Goal: Information Seeking & Learning: Learn about a topic

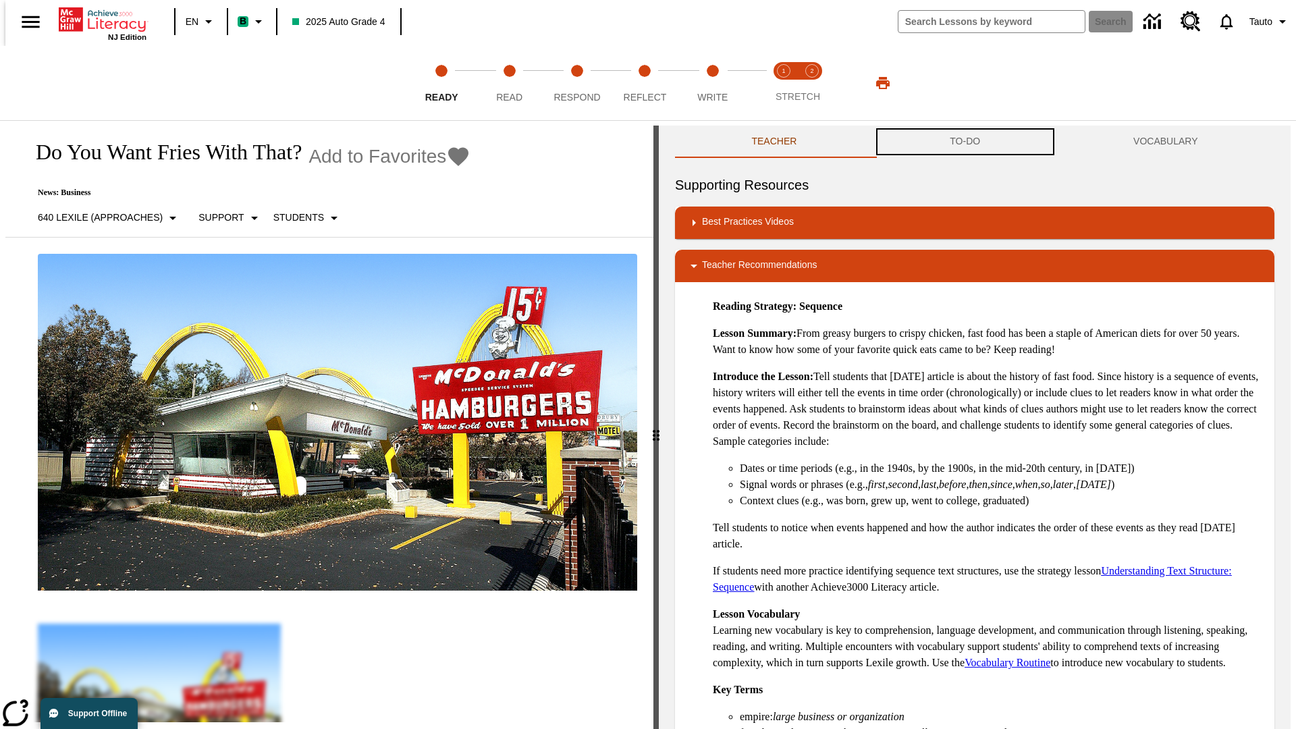
click at [965, 142] on button "TO-DO" at bounding box center [966, 142] width 184 height 32
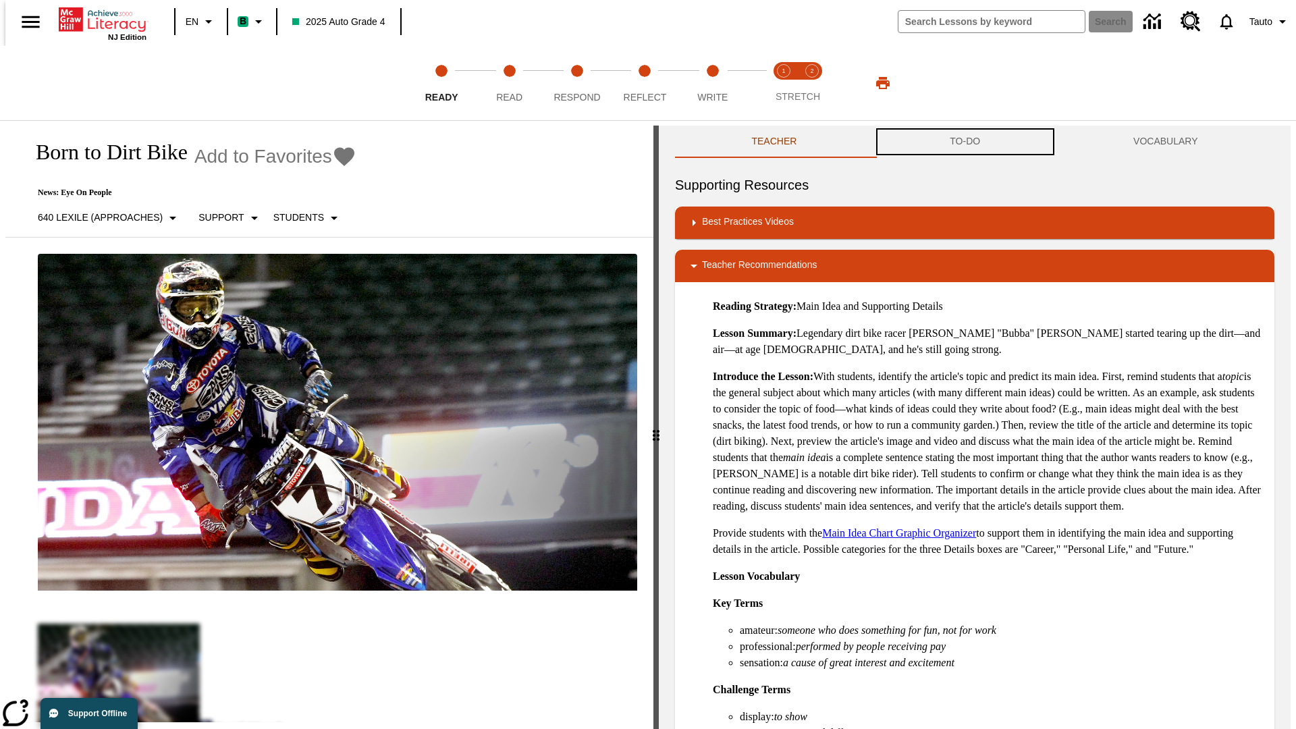
click at [965, 142] on button "TO-DO" at bounding box center [966, 142] width 184 height 32
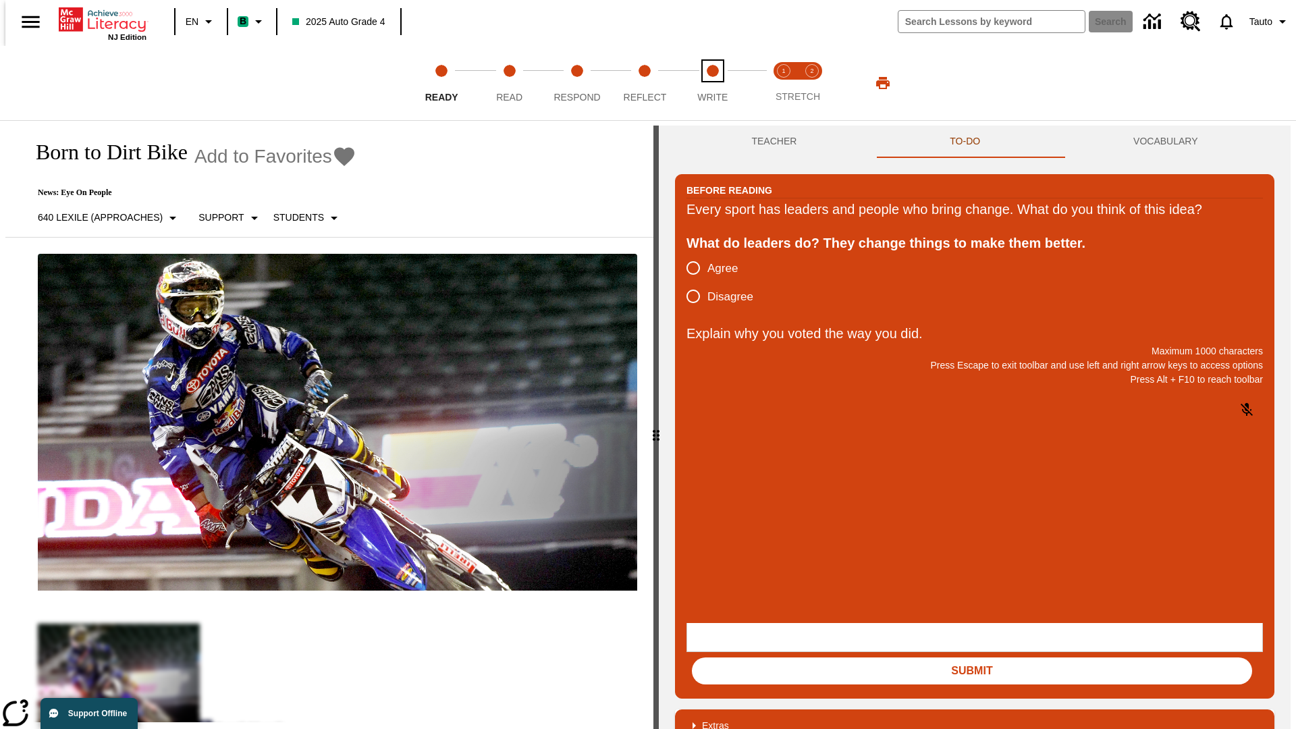
click at [712, 83] on span "Write" at bounding box center [712, 92] width 30 height 24
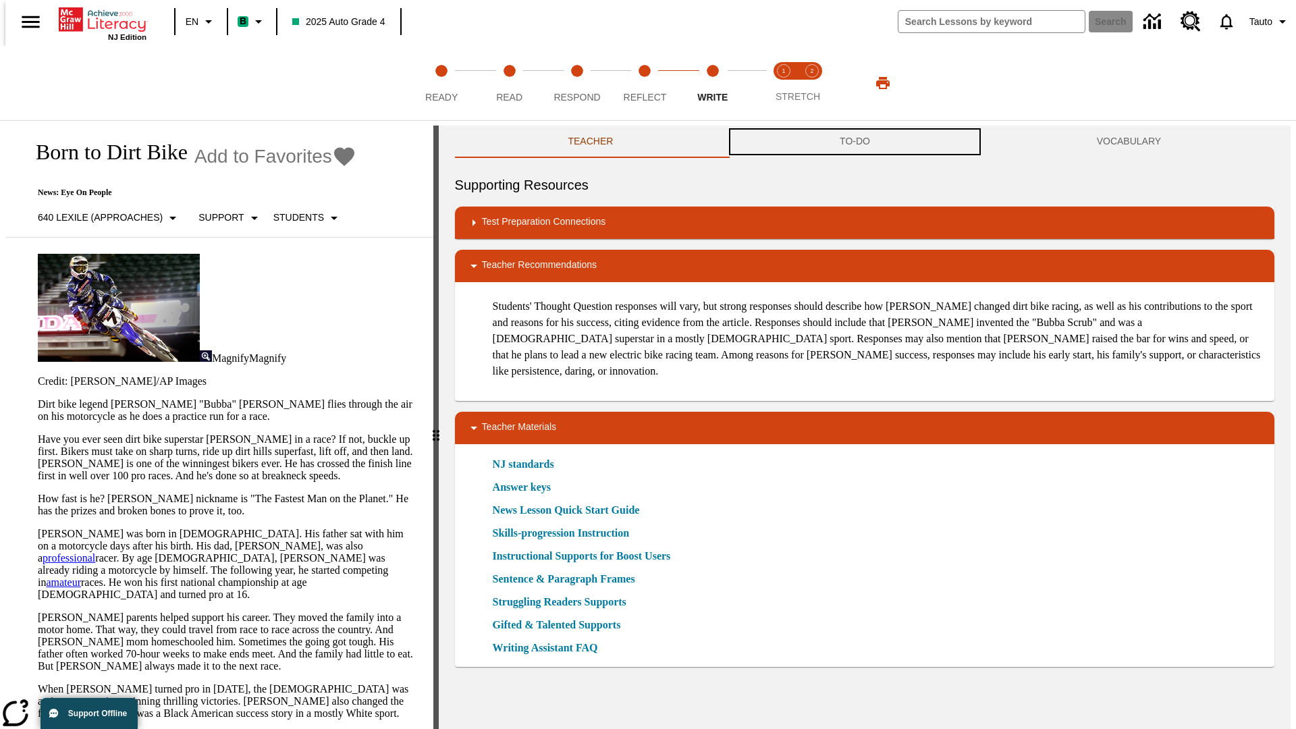
scroll to position [1, 0]
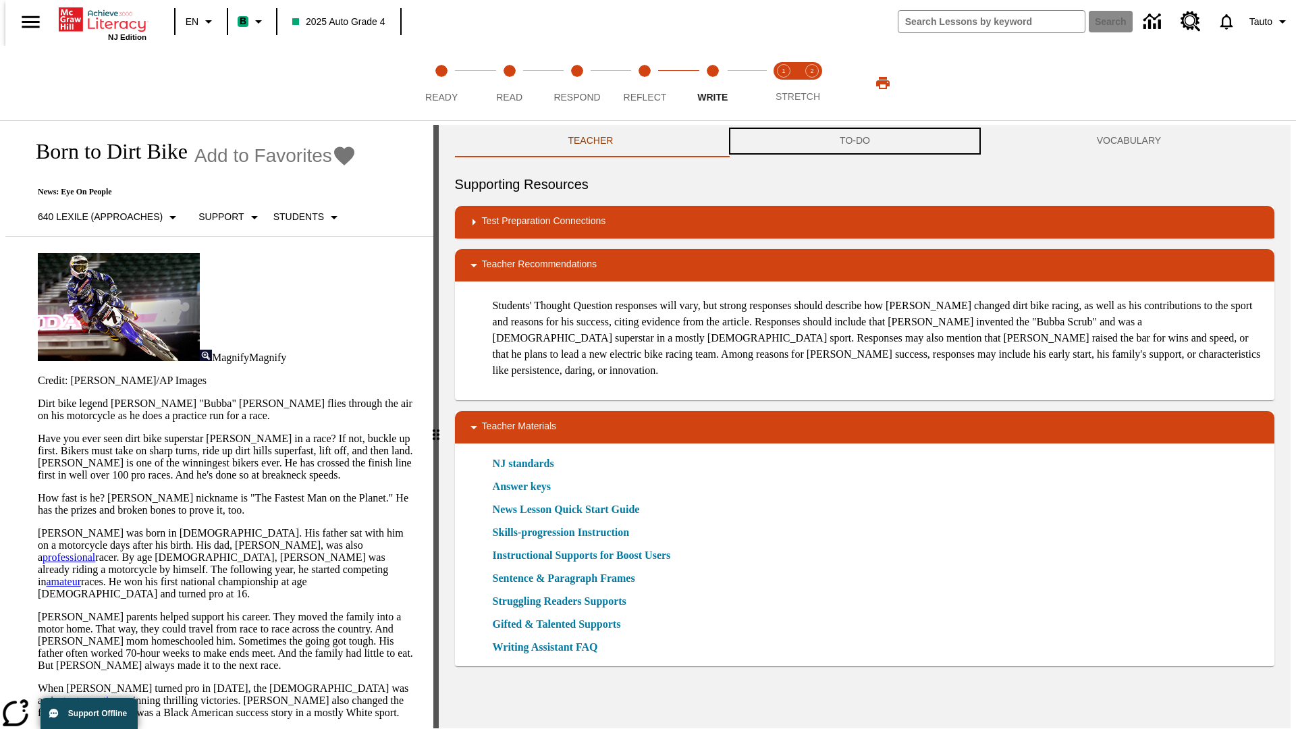
click at [855, 142] on button "TO-DO" at bounding box center [854, 141] width 257 height 32
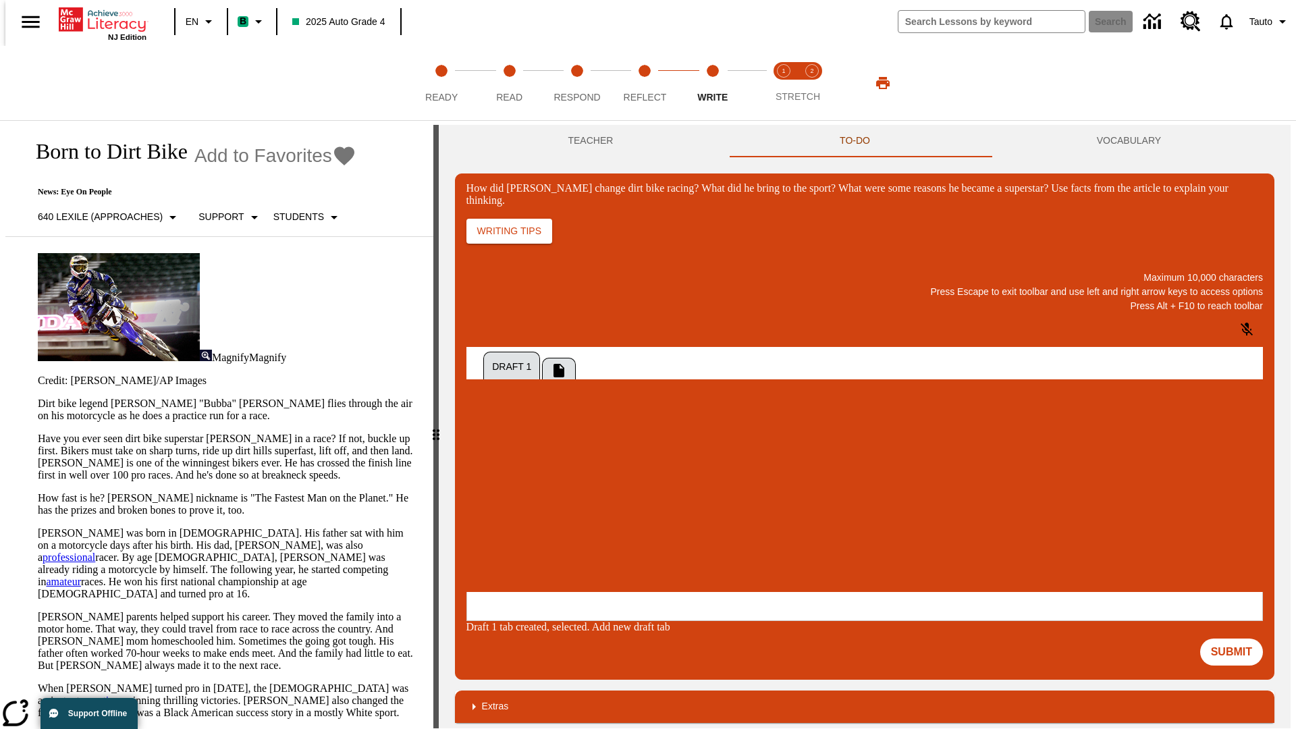
scroll to position [0, 0]
